Goal: Browse casually

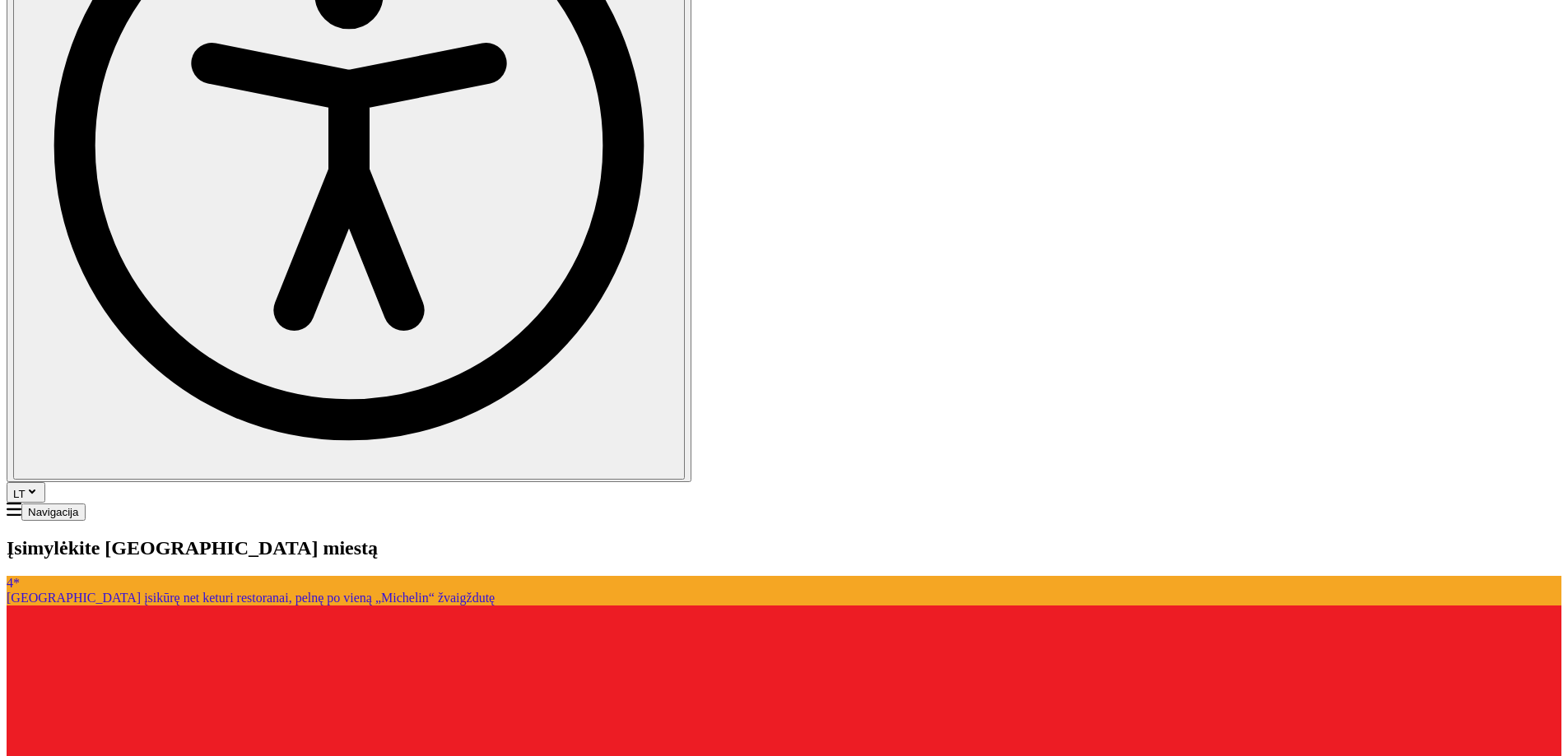
scroll to position [576, 0]
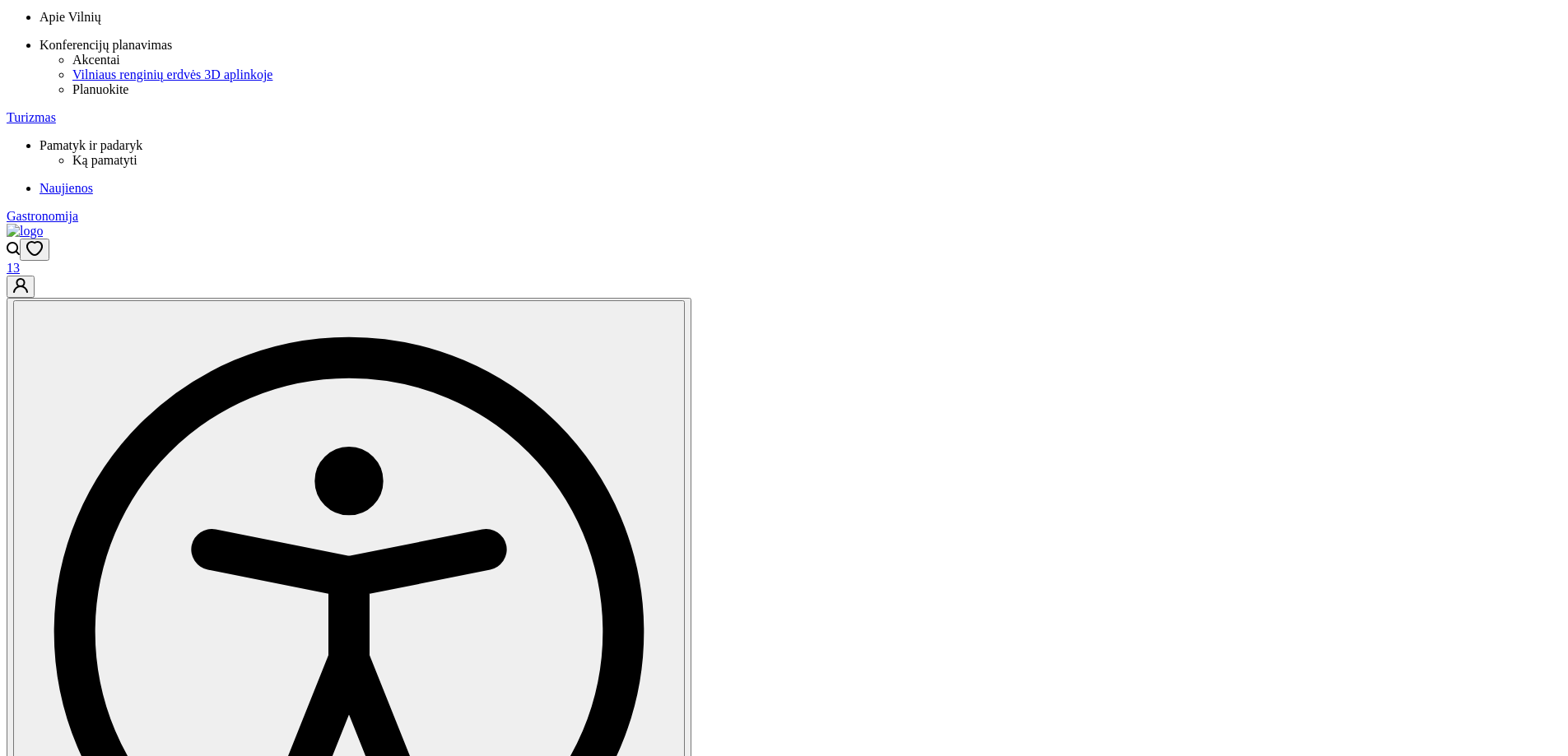
scroll to position [0, 0]
